Goal: Contribute content: Add original content to the website for others to see

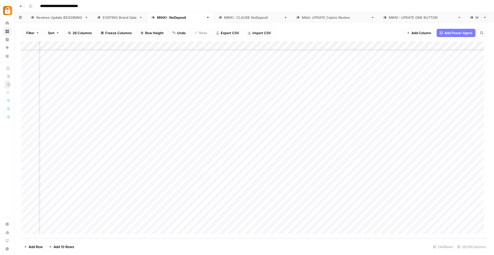
scroll to position [1957, 20]
click at [57, 16] on div "Reviews Update BEGGINING" at bounding box center [59, 17] width 46 height 5
click at [58, 233] on div "Add Column" at bounding box center [254, 139] width 467 height 197
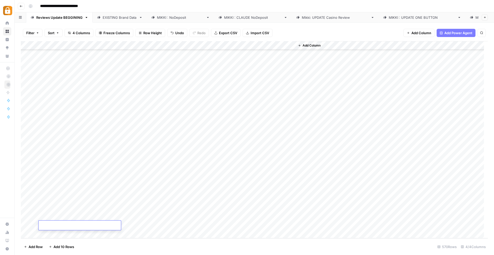
click at [52, 227] on textarea at bounding box center [80, 225] width 82 height 7
type textarea "**********"
click at [145, 233] on div "Add Column" at bounding box center [254, 139] width 467 height 197
click at [180, 213] on div "Add Column" at bounding box center [254, 139] width 467 height 197
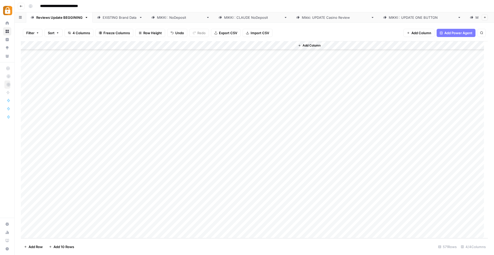
drag, startPoint x: 62, startPoint y: 217, endPoint x: 45, endPoint y: 217, distance: 17.0
click at [45, 217] on div "Add Column" at bounding box center [254, 139] width 467 height 197
click at [60, 216] on div "Add Column" at bounding box center [254, 139] width 467 height 197
click at [60, 216] on textarea "**********" at bounding box center [80, 216] width 82 height 7
drag, startPoint x: 61, startPoint y: 217, endPoint x: 41, endPoint y: 217, distance: 20.6
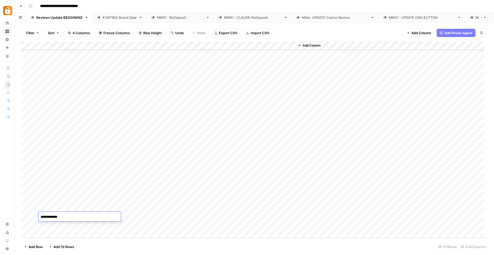
click at [41, 217] on textarea "**********" at bounding box center [80, 216] width 82 height 7
click at [161, 18] on link "[PERSON_NAME] : NoDeposit" at bounding box center [180, 17] width 67 height 10
click at [55, 231] on div "Add Column" at bounding box center [254, 139] width 467 height 197
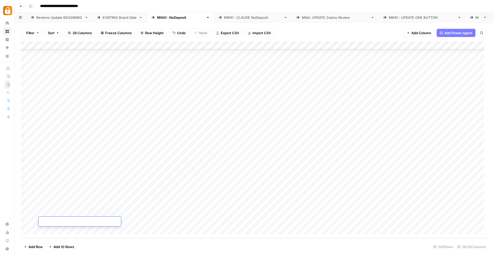
click at [186, 221] on div "Add Column" at bounding box center [254, 139] width 467 height 197
type textarea "**********"
drag, startPoint x: 99, startPoint y: 213, endPoint x: 141, endPoint y: 213, distance: 42.2
click at [141, 213] on div "Add Column" at bounding box center [254, 139] width 467 height 197
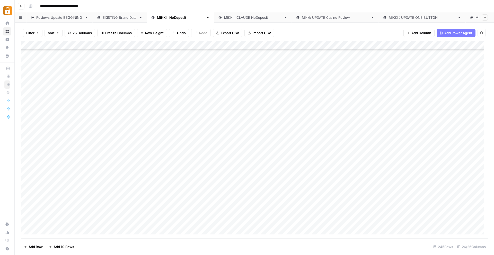
drag, startPoint x: 174, startPoint y: 217, endPoint x: 174, endPoint y: 223, distance: 5.9
click at [174, 223] on div "Add Column" at bounding box center [254, 139] width 467 height 197
click at [239, 220] on div "Add Column" at bounding box center [254, 139] width 467 height 197
click at [239, 220] on textarea at bounding box center [272, 221] width 94 height 7
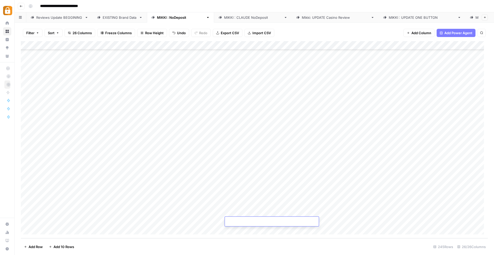
paste textarea "**********"
type textarea "**********"
click at [327, 224] on div "Add Column" at bounding box center [254, 139] width 467 height 197
drag, startPoint x: 326, startPoint y: 211, endPoint x: 410, endPoint y: 210, distance: 84.9
click at [410, 210] on div "Add Column" at bounding box center [254, 139] width 467 height 197
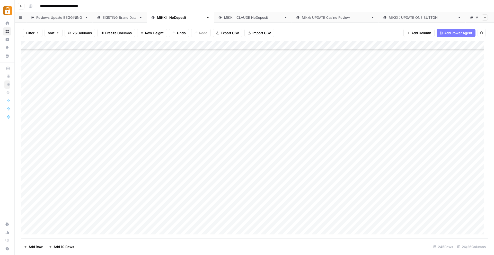
click at [433, 215] on div "Add Column" at bounding box center [254, 139] width 467 height 197
drag, startPoint x: 336, startPoint y: 212, endPoint x: 411, endPoint y: 212, distance: 75.9
click at [411, 212] on div "Add Column" at bounding box center [254, 139] width 467 height 197
drag, startPoint x: 435, startPoint y: 216, endPoint x: 432, endPoint y: 222, distance: 6.2
click at [432, 222] on div "Add Column" at bounding box center [254, 139] width 467 height 197
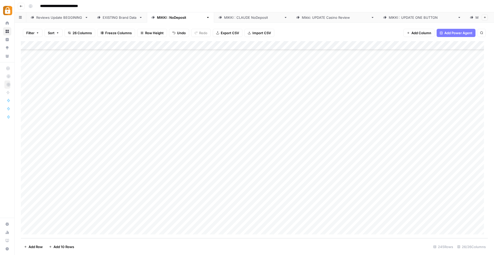
click at [478, 221] on div "Add Column" at bounding box center [254, 139] width 467 height 197
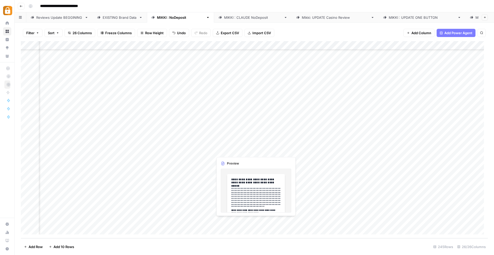
click at [236, 222] on div "Add Column" at bounding box center [254, 139] width 467 height 197
click at [240, 220] on div "Add Column" at bounding box center [254, 139] width 467 height 197
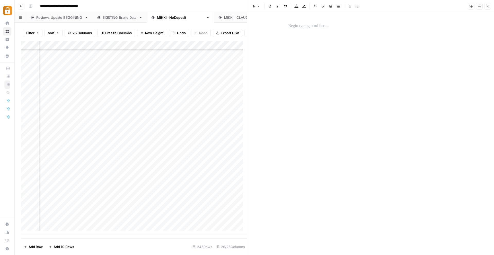
click at [487, 9] on button "Close" at bounding box center [487, 6] width 7 height 7
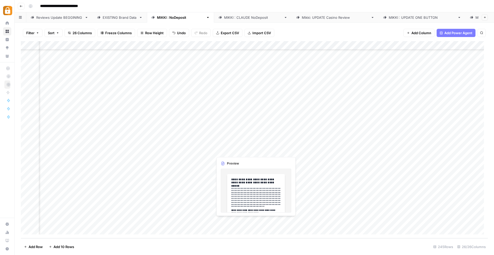
click at [230, 219] on div "Add Column" at bounding box center [254, 139] width 467 height 197
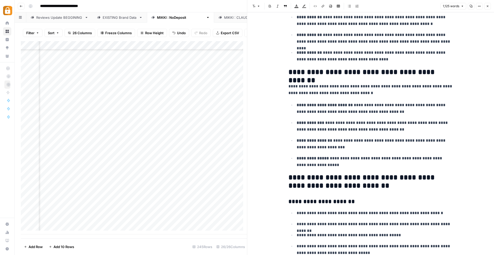
scroll to position [535, 0]
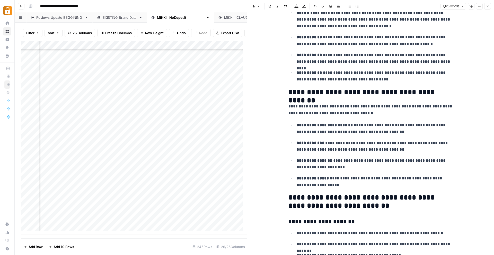
click at [488, 7] on icon "button" at bounding box center [487, 6] width 3 height 3
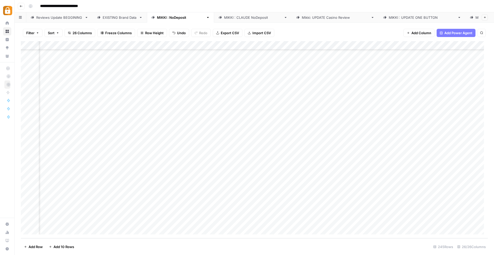
click at [296, 220] on div "Add Column" at bounding box center [254, 139] width 467 height 197
click at [372, 91] on div "Add Column" at bounding box center [254, 139] width 467 height 197
click at [373, 98] on div "Add Column" at bounding box center [254, 139] width 467 height 197
click at [367, 108] on div "Add Column" at bounding box center [254, 139] width 467 height 197
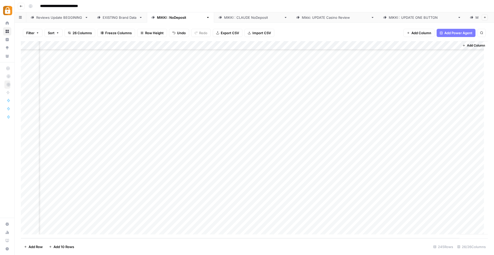
click at [373, 108] on div "Add Column" at bounding box center [254, 139] width 467 height 197
click at [276, 125] on div "Add Column" at bounding box center [254, 139] width 467 height 197
click at [280, 114] on div "Add Column" at bounding box center [254, 139] width 467 height 197
click at [280, 106] on div "Add Column" at bounding box center [254, 139] width 467 height 197
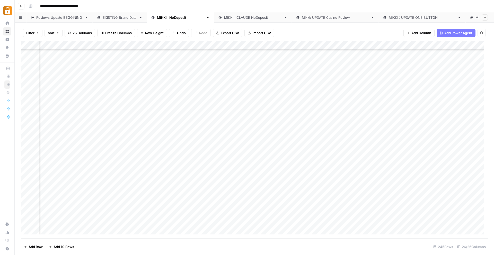
click at [272, 115] on div "Add Column" at bounding box center [254, 139] width 467 height 197
click at [374, 98] on div "Add Column" at bounding box center [254, 139] width 467 height 197
click at [341, 115] on div "Add Column" at bounding box center [254, 139] width 467 height 197
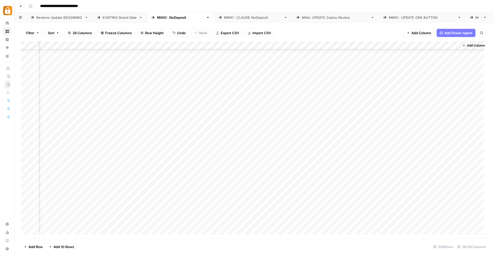
click at [372, 117] on div "Add Column" at bounding box center [254, 139] width 467 height 197
click at [373, 124] on div "Add Column" at bounding box center [254, 139] width 467 height 197
click at [383, 133] on div "Add Column" at bounding box center [254, 139] width 467 height 197
click at [383, 143] on div "Add Column" at bounding box center [254, 139] width 467 height 197
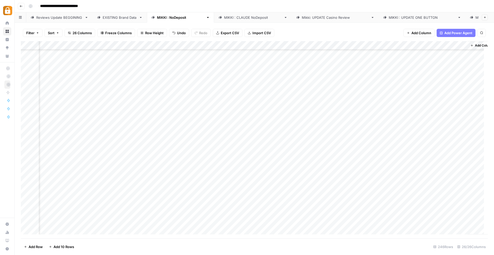
click at [383, 150] on div "Add Column" at bounding box center [254, 139] width 467 height 197
click at [384, 160] on div "Add Column" at bounding box center [254, 139] width 467 height 197
click at [382, 168] on div "Add Column" at bounding box center [254, 139] width 467 height 197
click at [372, 177] on div "Add Column" at bounding box center [254, 139] width 467 height 197
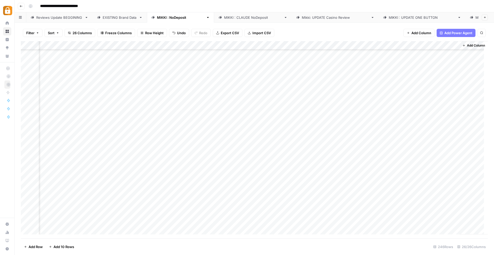
click at [372, 186] on div "Add Column" at bounding box center [254, 139] width 467 height 197
click at [373, 196] on div "Add Column" at bounding box center [254, 139] width 467 height 197
click at [371, 204] on div "Add Column" at bounding box center [254, 139] width 467 height 197
click at [371, 212] on div "Add Column" at bounding box center [254, 139] width 467 height 197
click at [354, 222] on div "Add Column" at bounding box center [254, 139] width 467 height 197
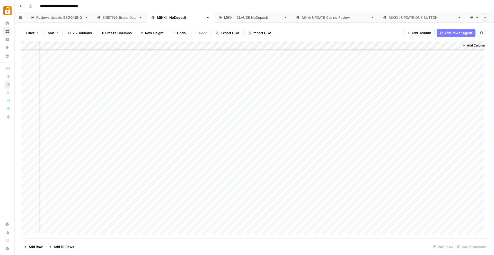
click at [371, 221] on div "Add Column" at bounding box center [254, 139] width 467 height 197
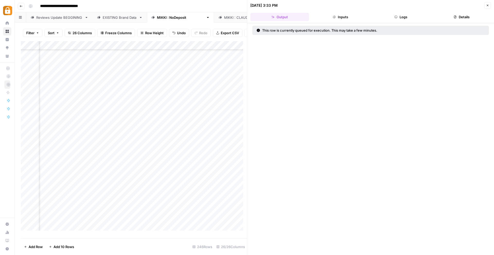
click at [487, 5] on icon "button" at bounding box center [488, 6] width 2 height 2
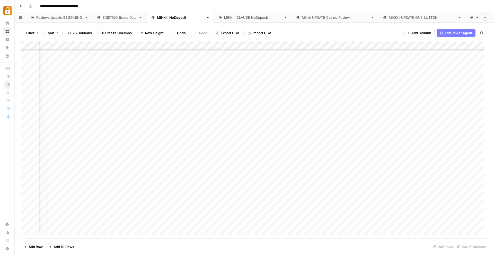
scroll to position [1966, 873]
click at [405, 220] on div "Add Column" at bounding box center [254, 139] width 467 height 197
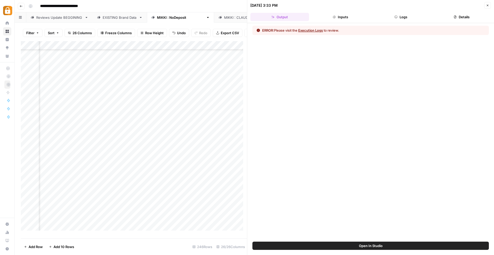
click at [489, 4] on button "Close" at bounding box center [487, 5] width 7 height 7
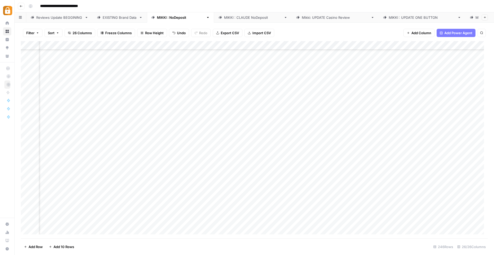
scroll to position [1966, 0]
click at [181, 220] on div "Add Column" at bounding box center [254, 139] width 467 height 197
click at [197, 225] on div "Add Column" at bounding box center [254, 139] width 467 height 197
click at [197, 225] on textarea "**********" at bounding box center [216, 221] width 82 height 7
click at [214, 223] on textarea "**********" at bounding box center [216, 221] width 82 height 7
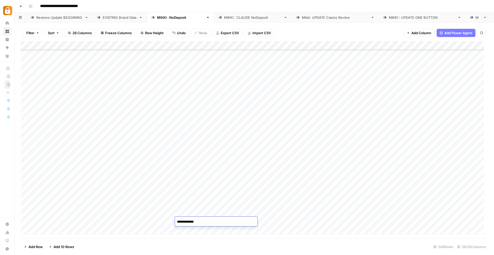
click at [207, 223] on textarea "**********" at bounding box center [216, 221] width 82 height 7
click at [205, 224] on textarea "**********" at bounding box center [216, 221] width 82 height 7
click at [310, 223] on div "Add Column" at bounding box center [254, 139] width 467 height 197
click at [371, 221] on div "Add Column" at bounding box center [254, 139] width 467 height 197
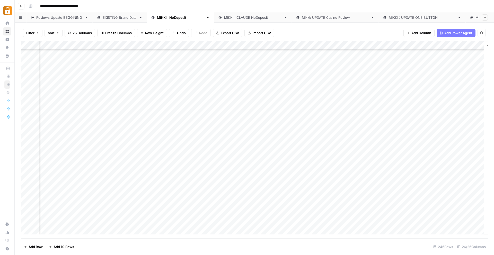
click at [379, 221] on div "Add Column" at bounding box center [254, 139] width 467 height 197
click at [434, 221] on div "Add Column" at bounding box center [254, 139] width 467 height 197
click at [243, 222] on div "Add Column" at bounding box center [254, 139] width 467 height 197
click at [189, 221] on div "Add Column" at bounding box center [254, 139] width 467 height 197
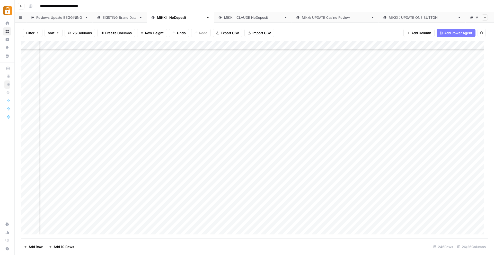
click at [58, 221] on div "Add Column" at bounding box center [254, 139] width 467 height 197
click at [122, 221] on div "Add Column" at bounding box center [254, 139] width 467 height 197
click at [231, 222] on div "Add Column" at bounding box center [254, 139] width 467 height 197
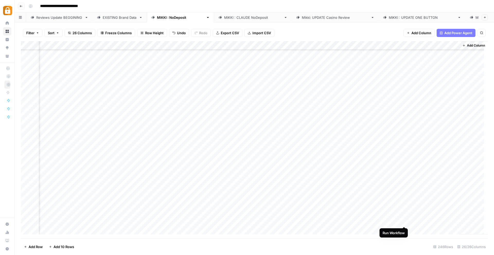
click at [405, 220] on div "Add Column" at bounding box center [254, 139] width 467 height 197
click at [398, 221] on div "Add Column" at bounding box center [254, 139] width 467 height 197
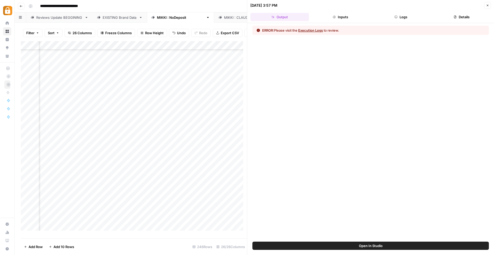
click at [310, 32] on button "Execution Logs" at bounding box center [310, 30] width 25 height 5
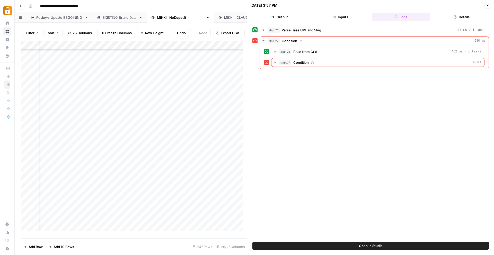
scroll to position [1966, 0]
click at [382, 142] on div "step_20 Parse Base URL and Slug 111 ms / 1 tasks step_22 Condition 530 ms step_…" at bounding box center [370, 132] width 236 height 213
click at [114, 16] on div "EXISTING Brand Data" at bounding box center [120, 17] width 34 height 5
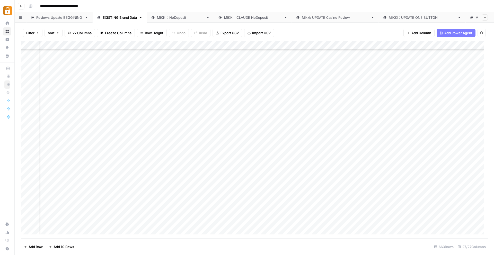
scroll to position [5621, 0]
click at [144, 220] on div "Add Column" at bounding box center [254, 139] width 467 height 197
click at [213, 224] on div "Add Column" at bounding box center [254, 139] width 467 height 197
click at [207, 223] on div "Add Column" at bounding box center [254, 139] width 467 height 197
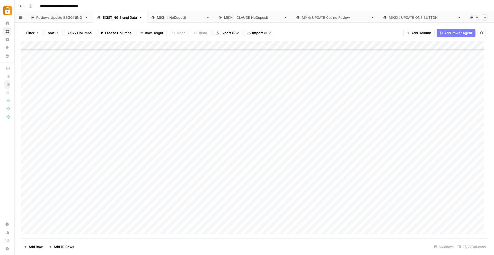
click at [141, 221] on div "Add Column" at bounding box center [254, 139] width 467 height 197
click at [201, 222] on div "Add Column" at bounding box center [254, 139] width 467 height 197
click at [237, 222] on div "Add Column" at bounding box center [254, 139] width 467 height 197
click at [265, 222] on div "Add Column" at bounding box center [254, 139] width 467 height 197
click at [299, 221] on div "Add Column" at bounding box center [254, 139] width 467 height 197
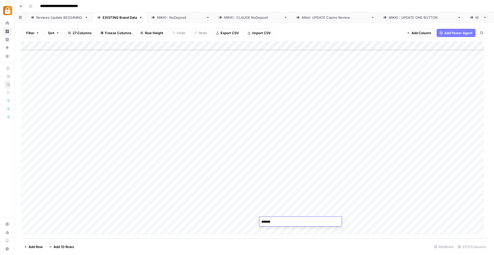
click at [361, 221] on div "Add Column" at bounding box center [254, 139] width 467 height 197
click at [53, 15] on div "Reviews Update BEGGINING" at bounding box center [59, 17] width 46 height 5
click at [158, 16] on div "[PERSON_NAME] : NoDeposit" at bounding box center [180, 17] width 47 height 5
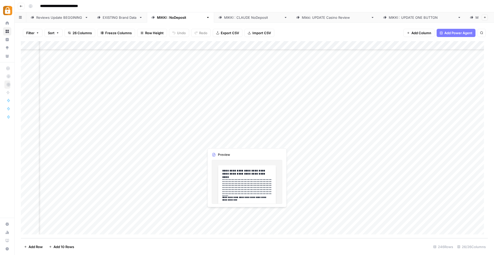
click at [211, 211] on div "Add Column" at bounding box center [254, 139] width 467 height 197
click at [227, 211] on div "Add Column" at bounding box center [254, 139] width 467 height 197
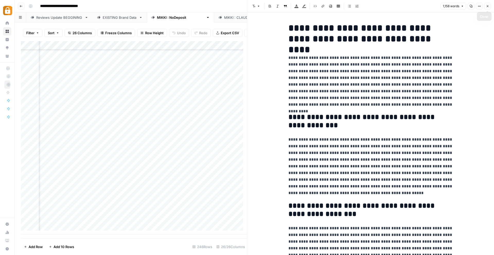
click at [488, 5] on icon "button" at bounding box center [487, 6] width 3 height 3
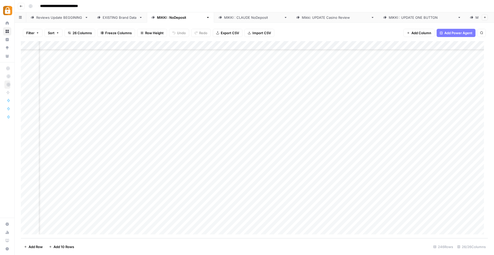
click at [333, 214] on div "Add Column" at bounding box center [254, 139] width 467 height 197
click at [383, 211] on div "Add Column" at bounding box center [254, 139] width 467 height 197
click at [407, 212] on div "Add Column" at bounding box center [254, 139] width 467 height 197
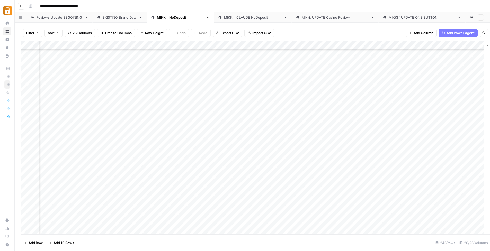
click at [407, 212] on div at bounding box center [400, 213] width 75 height 10
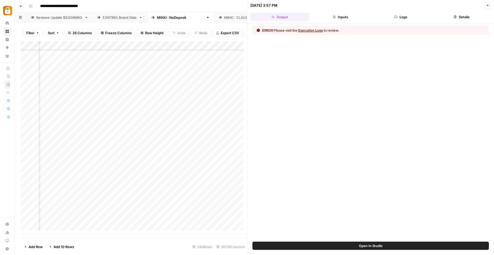
click at [488, 5] on icon "button" at bounding box center [487, 5] width 3 height 3
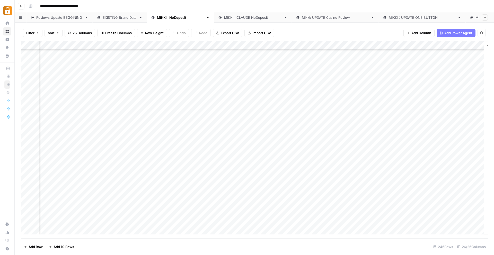
click at [404, 212] on div "Add Column" at bounding box center [254, 139] width 467 height 197
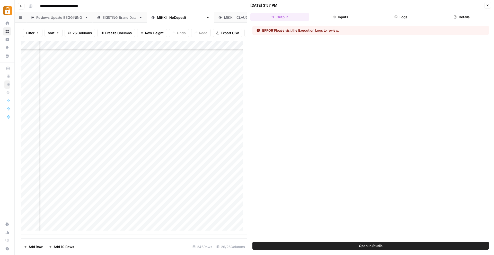
click at [314, 29] on button "Execution Logs" at bounding box center [310, 30] width 25 height 5
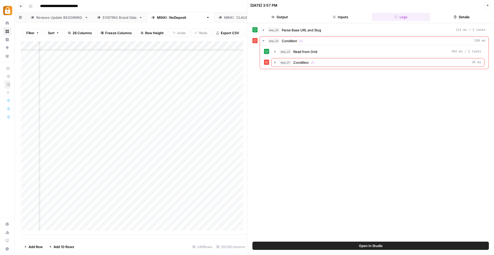
click at [183, 216] on div "Add Column" at bounding box center [134, 137] width 226 height 193
click at [131, 217] on div "Add Column" at bounding box center [134, 137] width 226 height 193
click at [487, 4] on icon "button" at bounding box center [487, 5] width 3 height 3
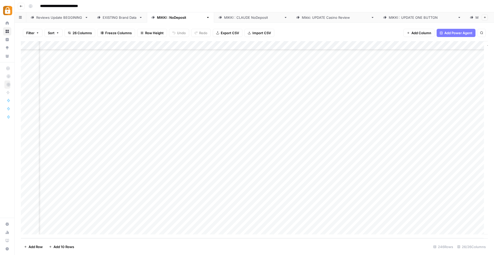
click at [75, 214] on div "Add Column" at bounding box center [254, 139] width 467 height 197
click at [273, 211] on div "Add Column" at bounding box center [254, 139] width 467 height 197
click at [317, 211] on div "Add Column" at bounding box center [254, 139] width 467 height 197
click at [356, 211] on div "Add Column" at bounding box center [254, 139] width 467 height 197
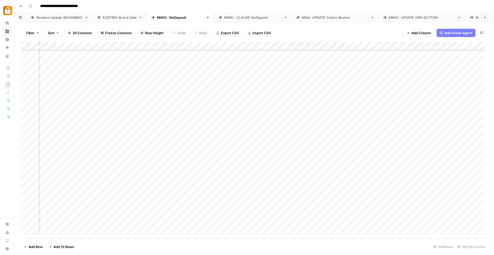
scroll to position [1975, 882]
click at [382, 212] on div "Add Column" at bounding box center [254, 139] width 467 height 197
click at [432, 211] on div "Add Column" at bounding box center [254, 139] width 467 height 197
click at [185, 214] on div "Add Column" at bounding box center [254, 139] width 467 height 197
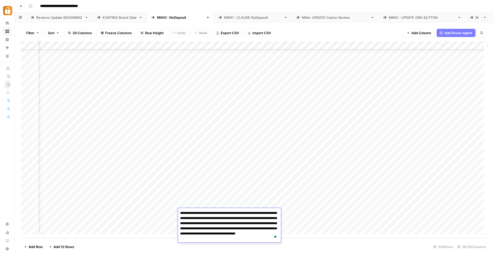
click at [154, 224] on div "Add Column" at bounding box center [254, 139] width 467 height 197
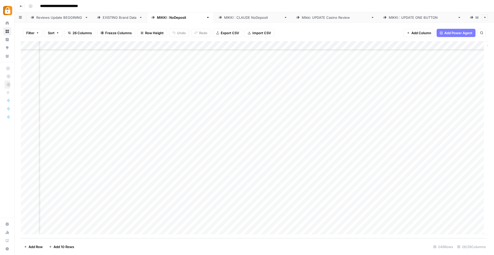
click at [194, 213] on div "Add Column" at bounding box center [254, 139] width 467 height 197
click at [379, 211] on div "Add Column" at bounding box center [254, 139] width 467 height 197
click at [396, 213] on div "Add Column" at bounding box center [254, 139] width 467 height 197
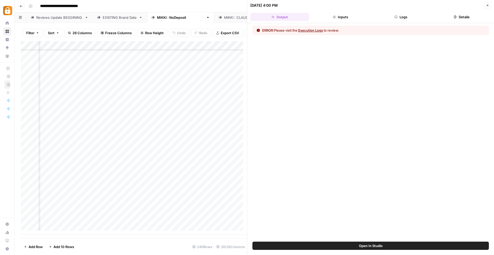
click at [487, 4] on icon "button" at bounding box center [487, 5] width 3 height 3
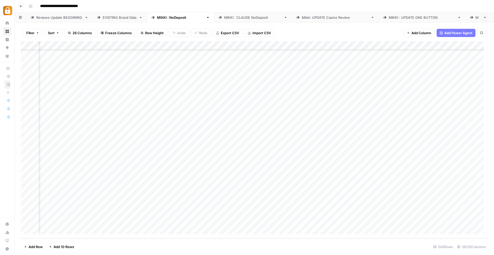
scroll to position [1975, 0]
click at [252, 213] on div "Add Column" at bounding box center [254, 139] width 467 height 197
click at [255, 214] on div "Add Column" at bounding box center [254, 139] width 467 height 197
drag, startPoint x: 304, startPoint y: 214, endPoint x: 223, endPoint y: 214, distance: 80.8
click at [223, 214] on body "**********" at bounding box center [247, 127] width 494 height 255
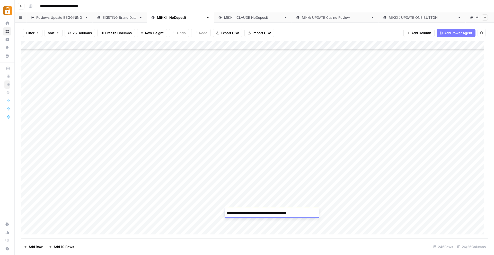
scroll to position [1904, 0]
click at [148, 240] on footer "Add Row Add 10 Rows 246 Rows 26/26 Columns" at bounding box center [254, 246] width 467 height 17
click at [70, 67] on div "Add Column" at bounding box center [254, 139] width 467 height 197
click at [87, 69] on div "Add Column" at bounding box center [254, 139] width 467 height 197
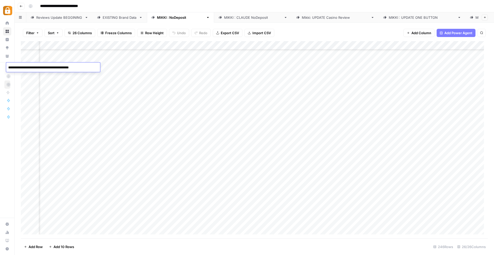
click at [87, 69] on textarea "**********" at bounding box center [53, 67] width 94 height 7
drag, startPoint x: 88, startPoint y: 68, endPoint x: 12, endPoint y: 63, distance: 76.1
click at [12, 63] on div "**********" at bounding box center [53, 67] width 94 height 10
click at [152, 69] on div "Add Column" at bounding box center [254, 139] width 467 height 197
